Goal: Browse casually

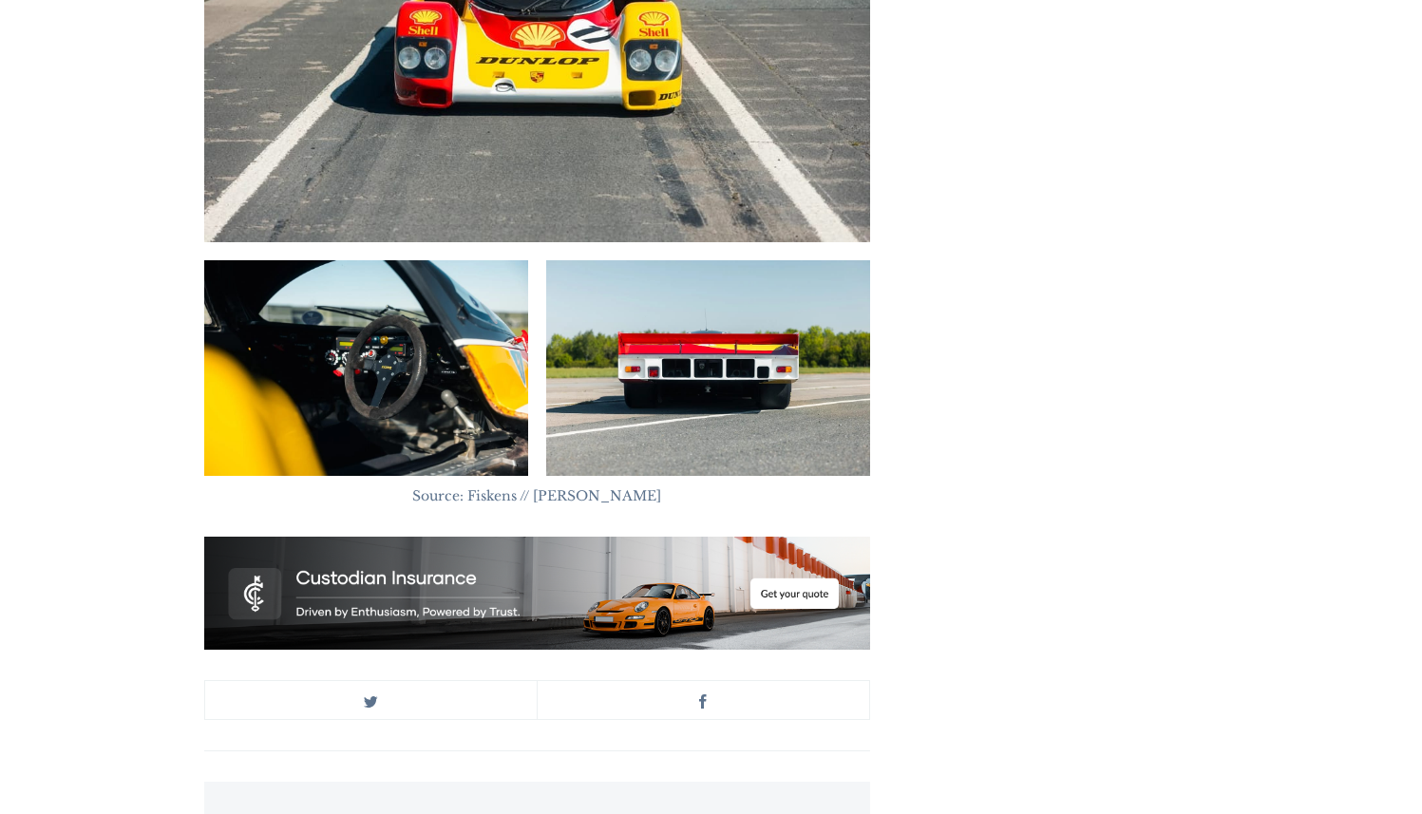
scroll to position [6370, 0]
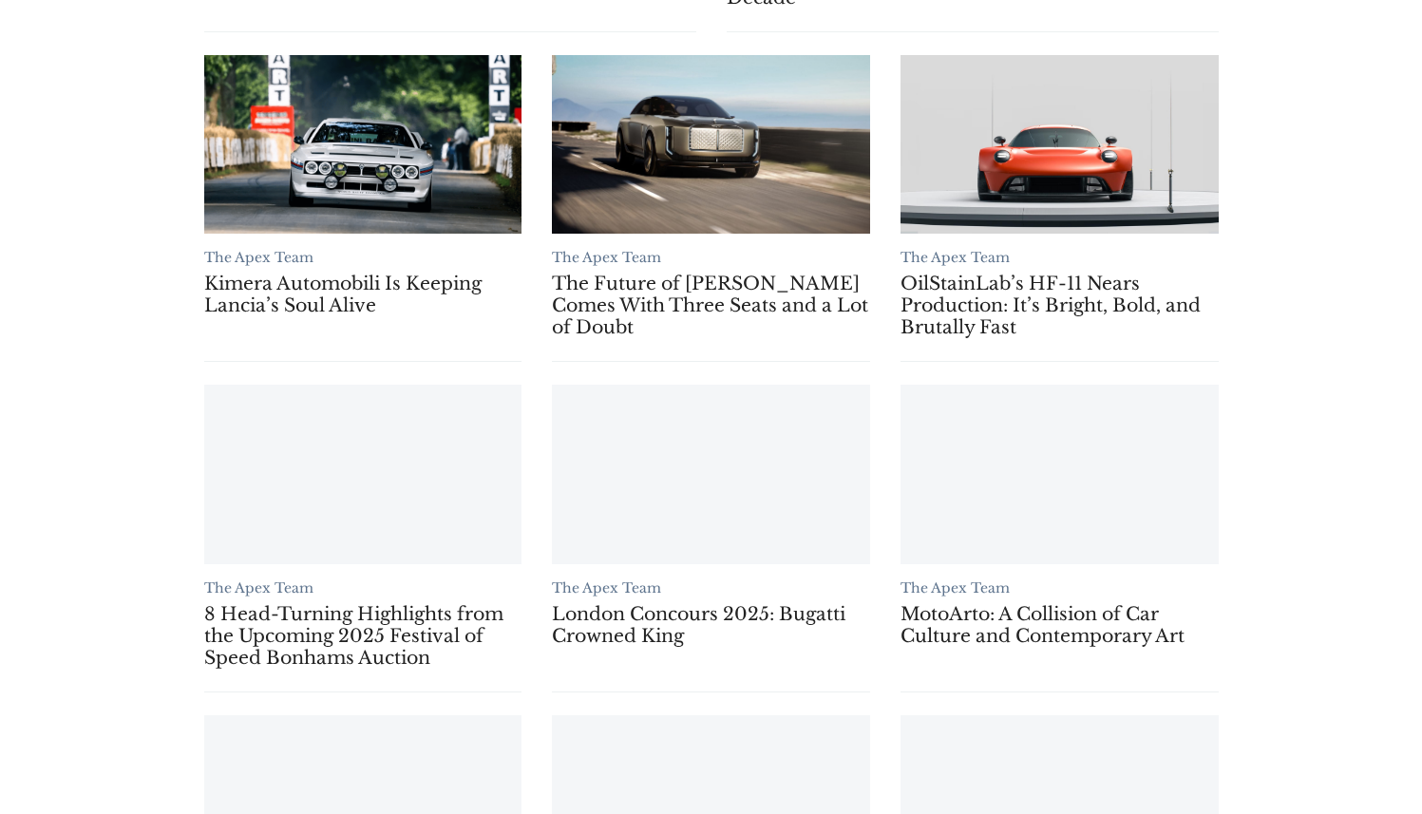
scroll to position [1073, 0]
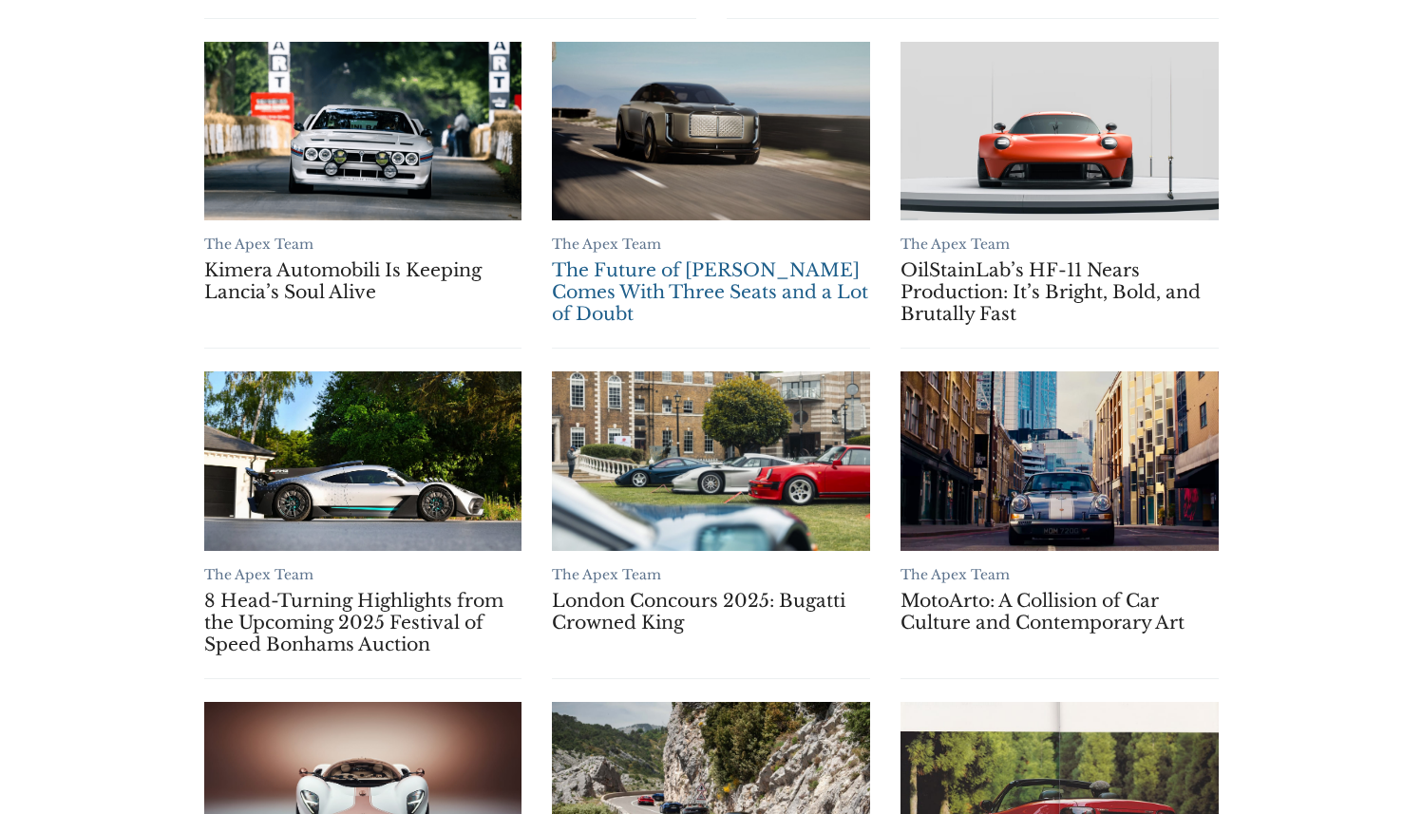
click at [685, 165] on link "The Future of Bentley Comes With Three Seats and a Lot of Doubt" at bounding box center [711, 131] width 318 height 179
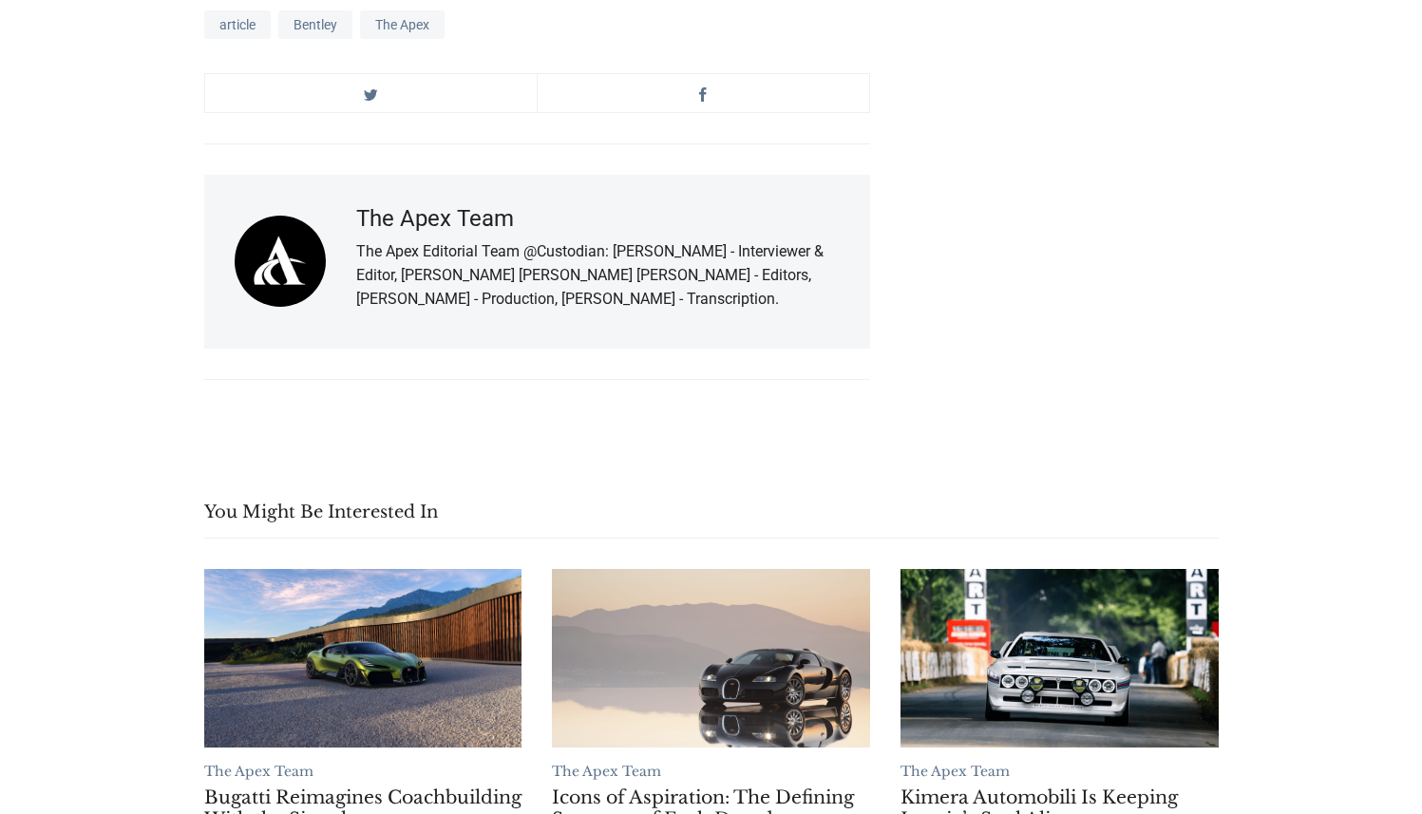
scroll to position [6126, 0]
